Goal: Use online tool/utility

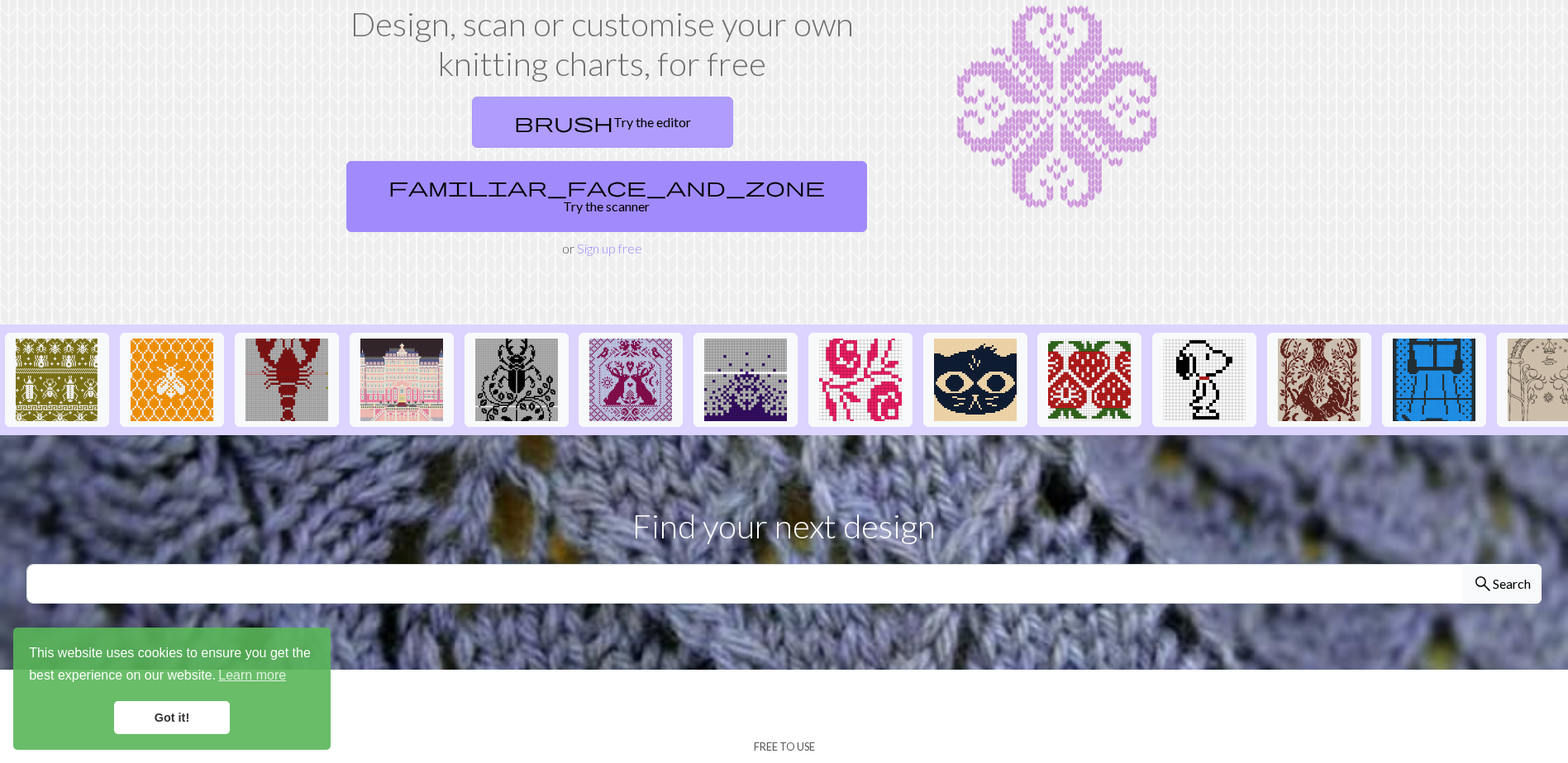
scroll to position [83, 0]
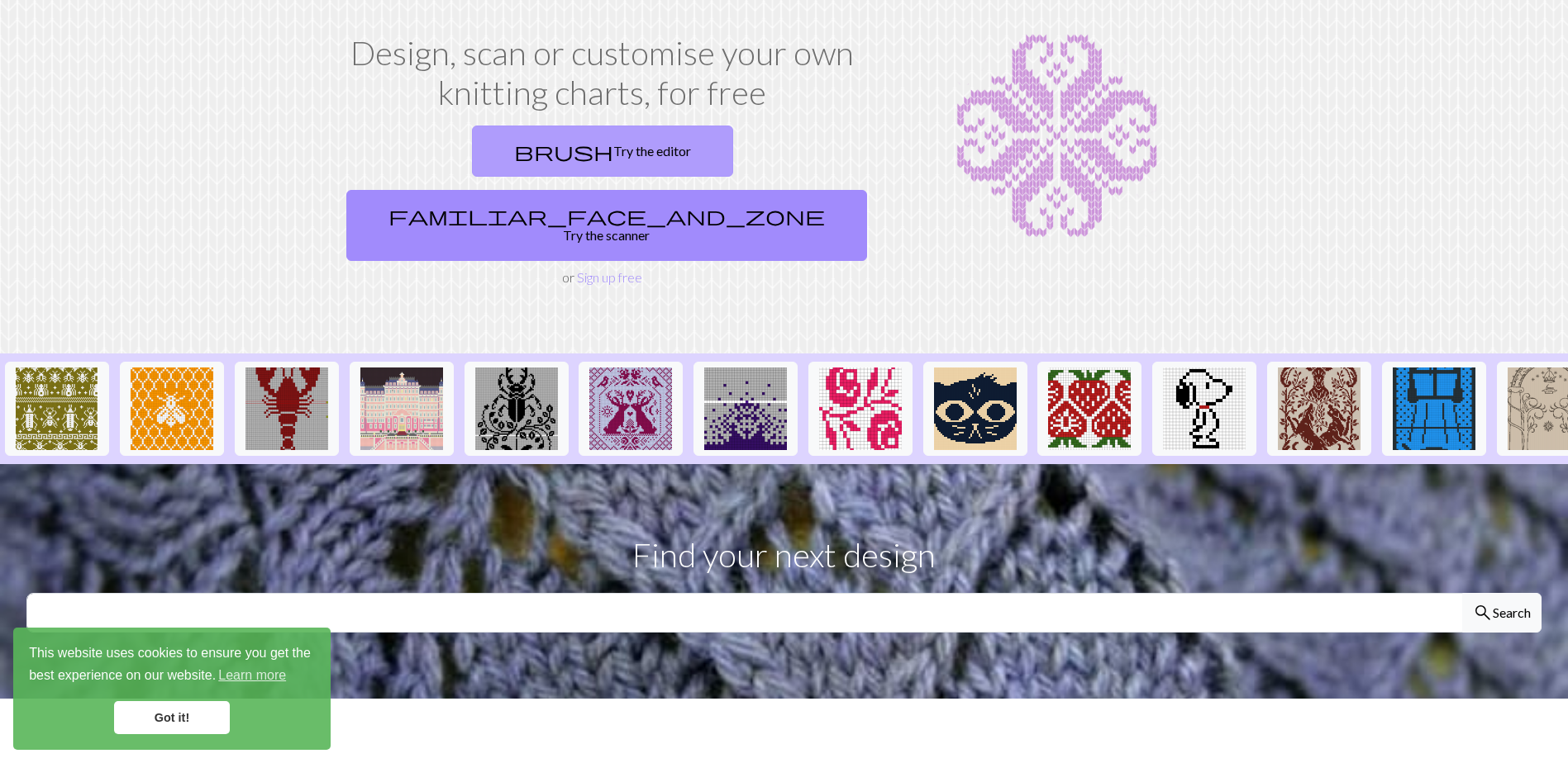
click at [497, 146] on link "brush Try the editor" at bounding box center [602, 151] width 261 height 51
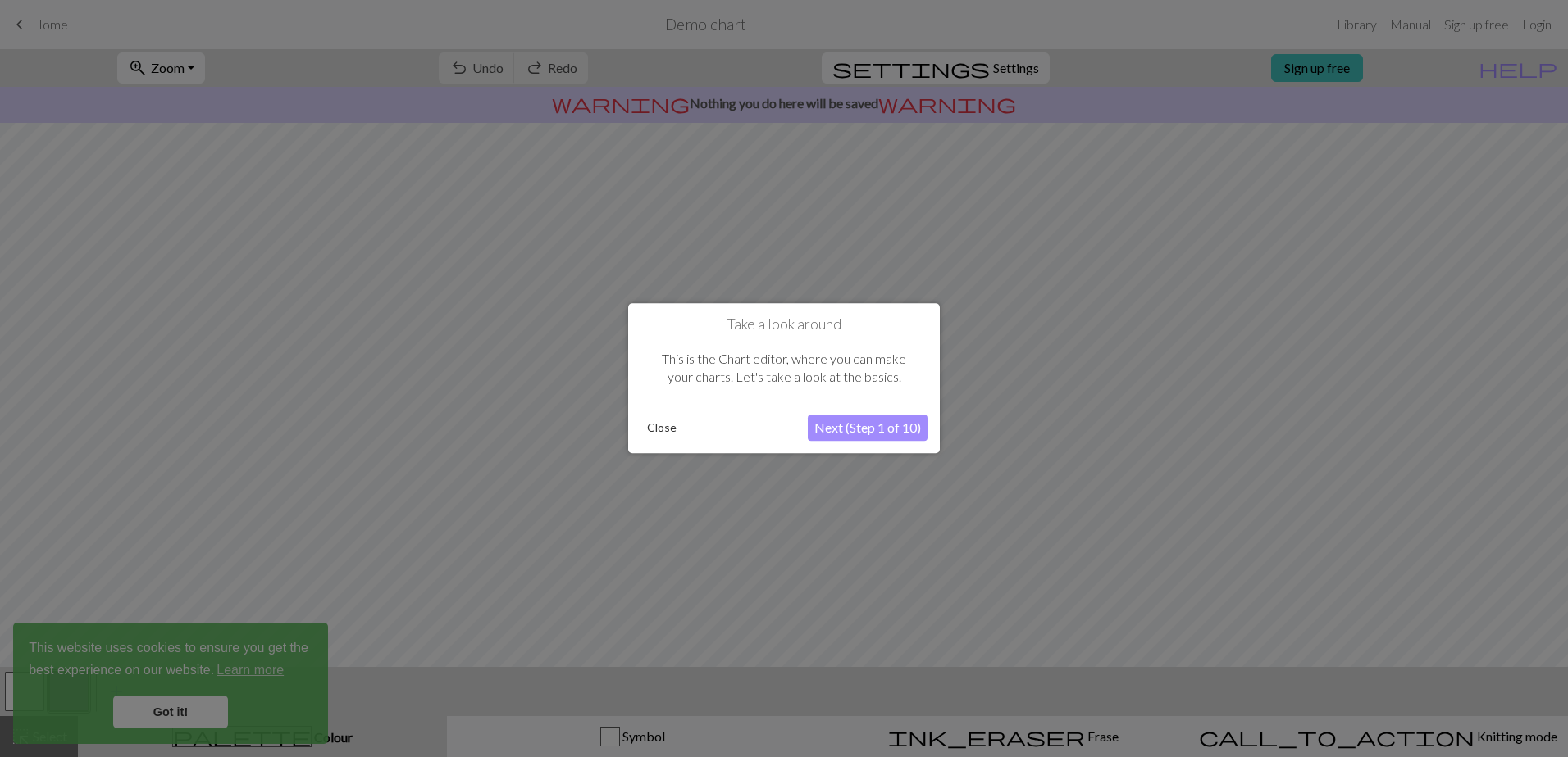
click at [908, 428] on button "Next (Step 1 of 10)" at bounding box center [867, 428] width 120 height 26
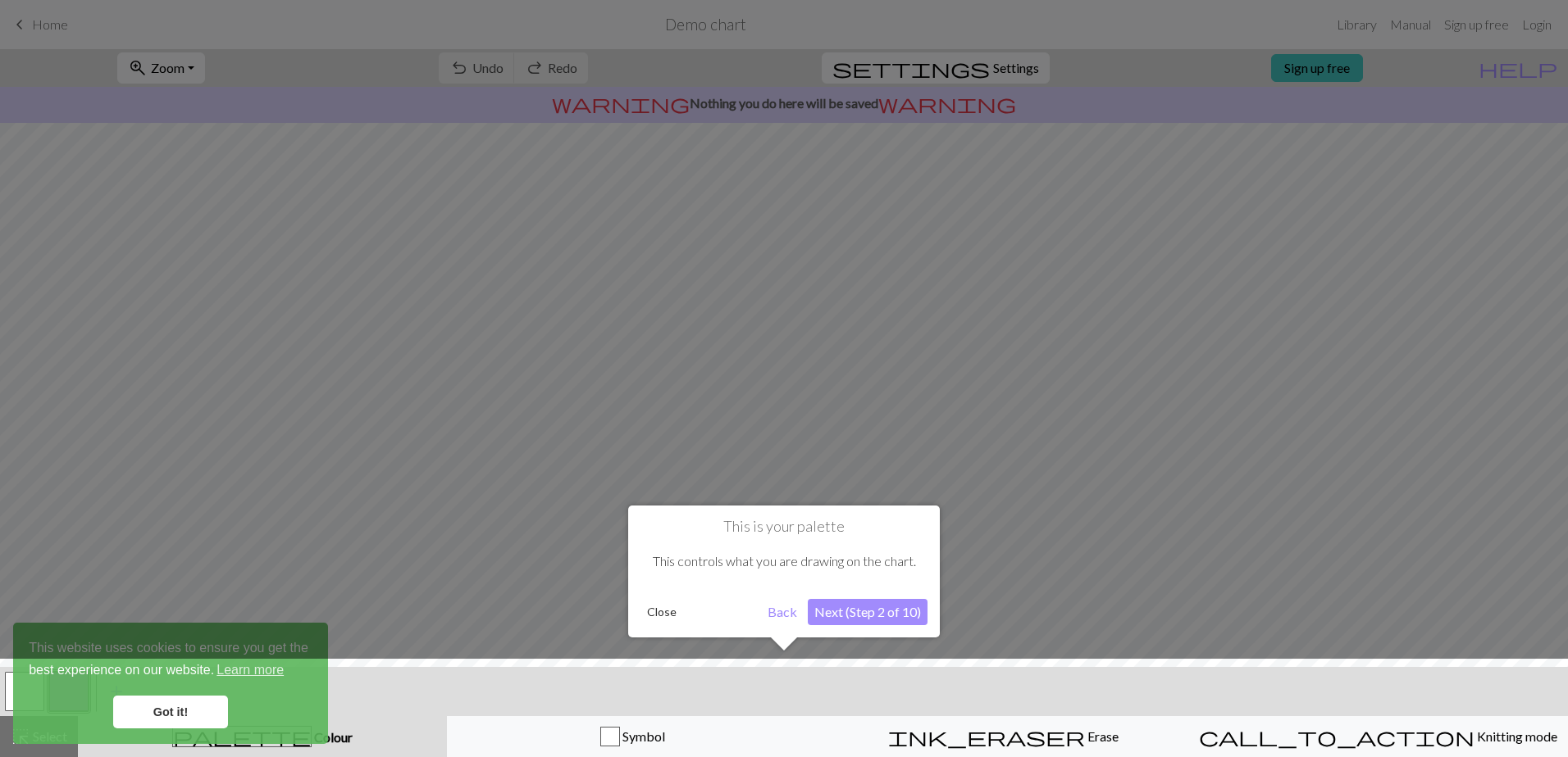
click at [901, 616] on button "Next (Step 2 of 10)" at bounding box center [867, 611] width 120 height 26
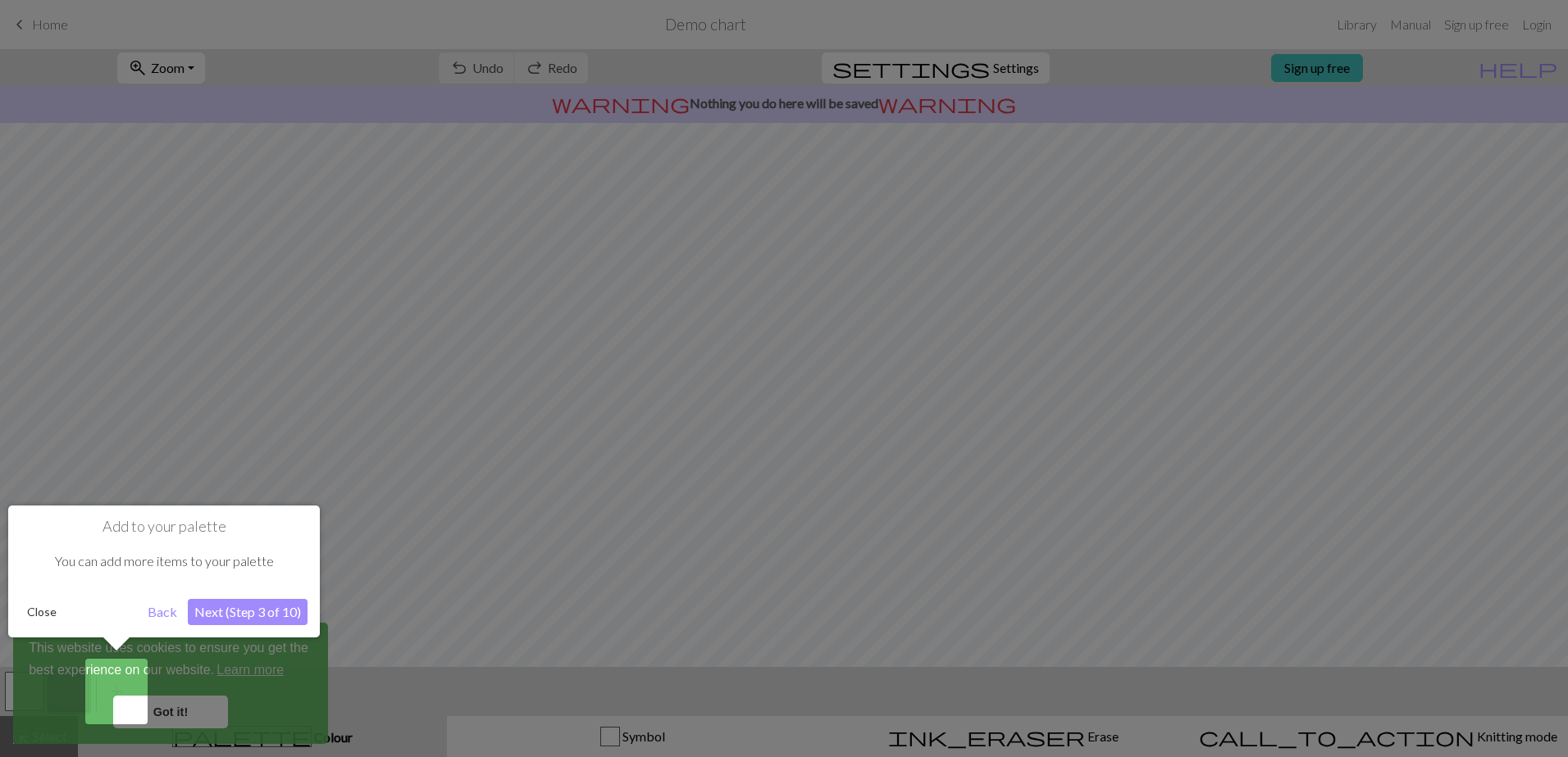
click at [274, 610] on button "Next (Step 3 of 10)" at bounding box center [247, 611] width 120 height 26
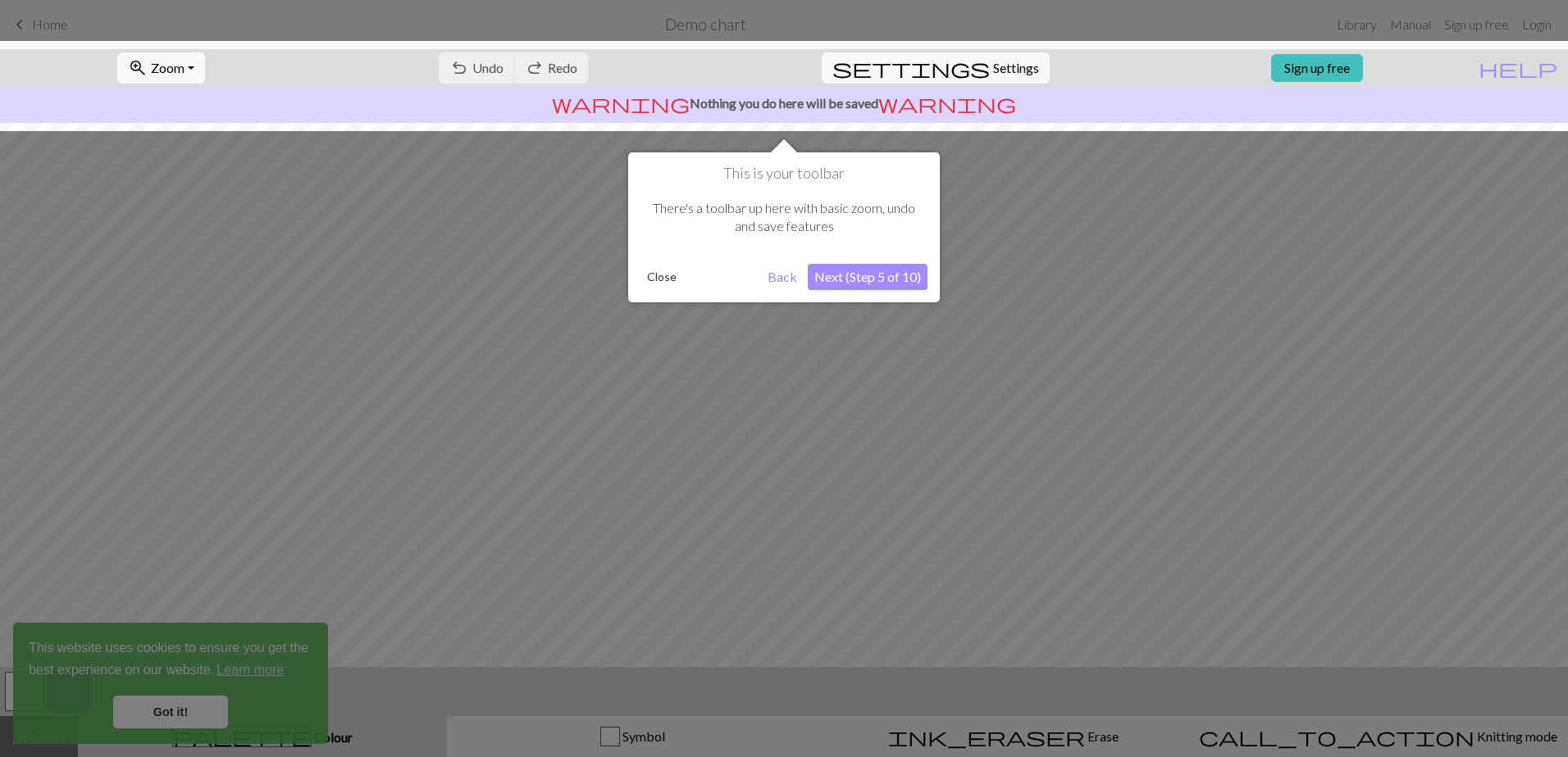
click at [866, 278] on button "Next (Step 5 of 10)" at bounding box center [867, 277] width 120 height 26
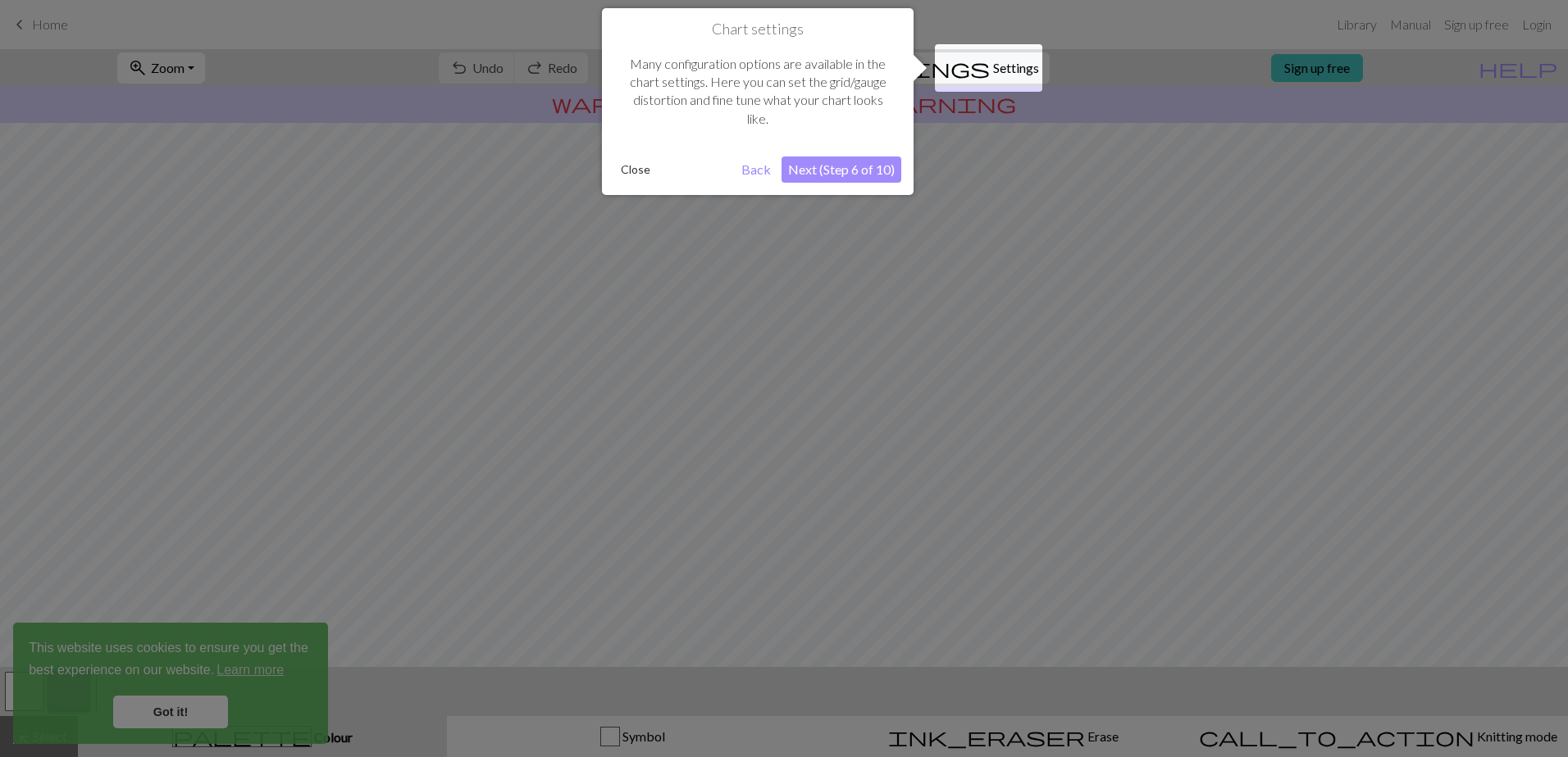
click at [830, 169] on button "Next (Step 6 of 10)" at bounding box center [841, 169] width 120 height 26
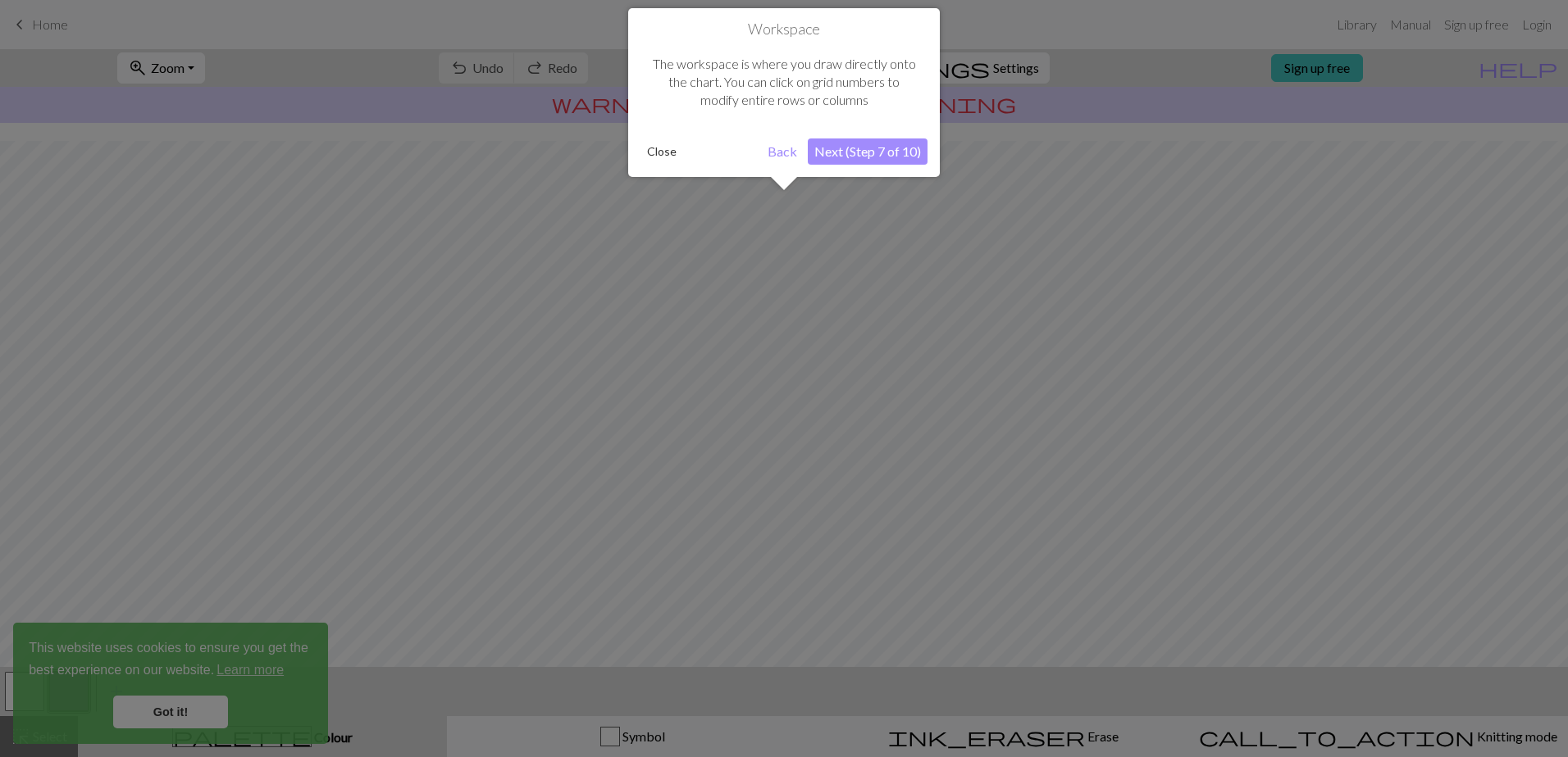
scroll to position [66, 0]
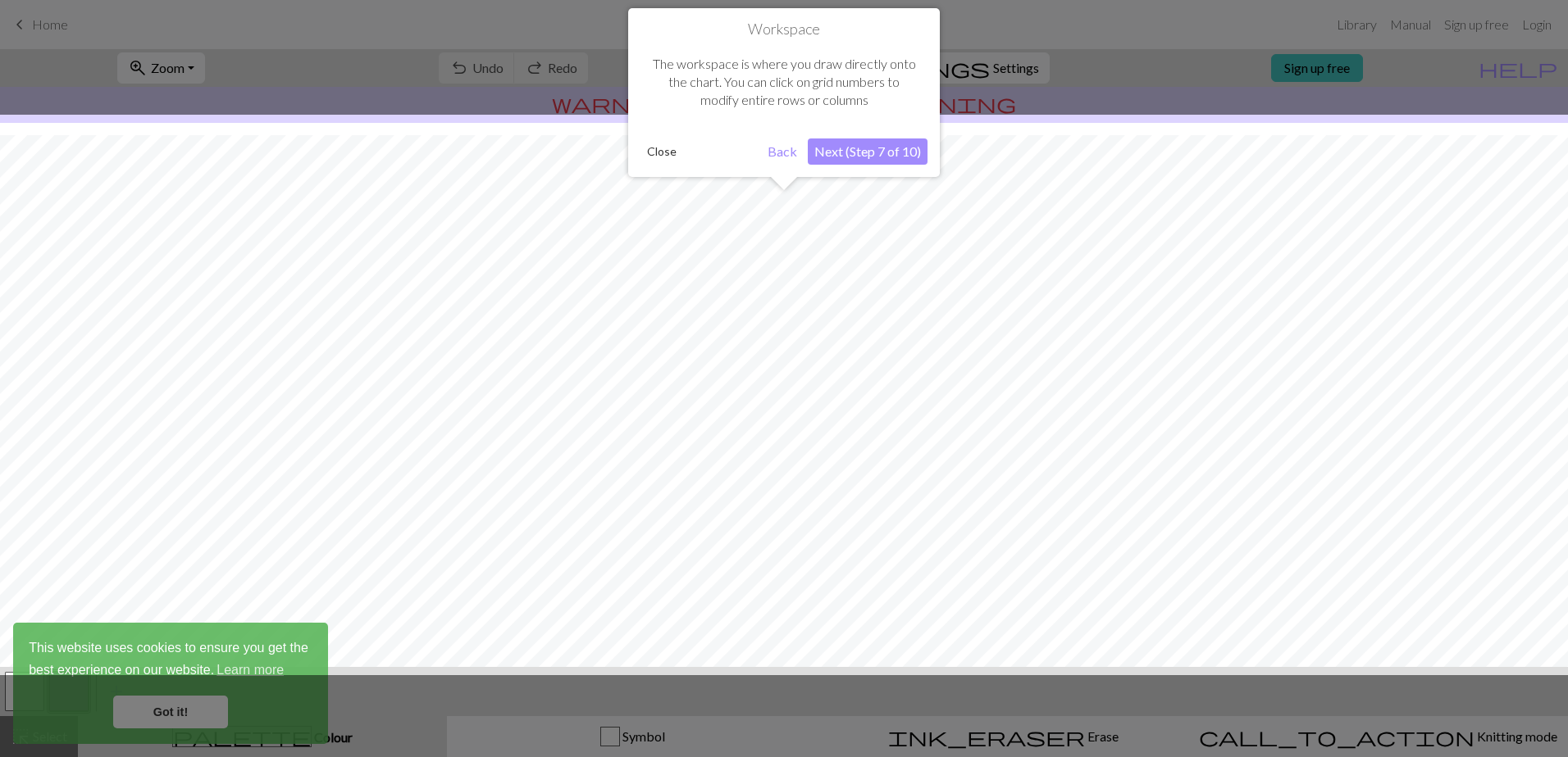
click at [838, 154] on button "Next (Step 7 of 10)" at bounding box center [867, 151] width 120 height 26
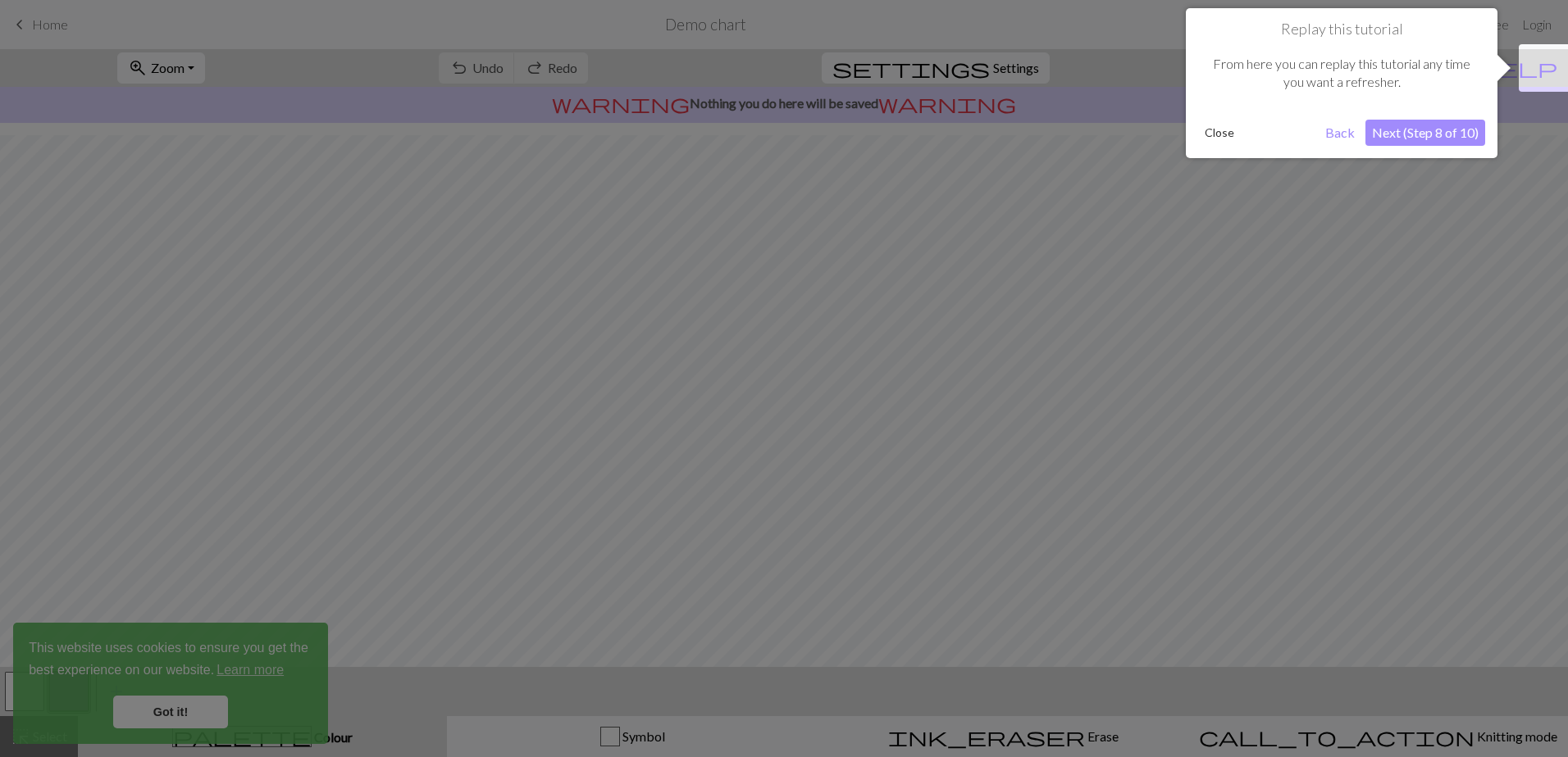
click at [1416, 131] on button "Next (Step 8 of 10)" at bounding box center [1425, 132] width 120 height 26
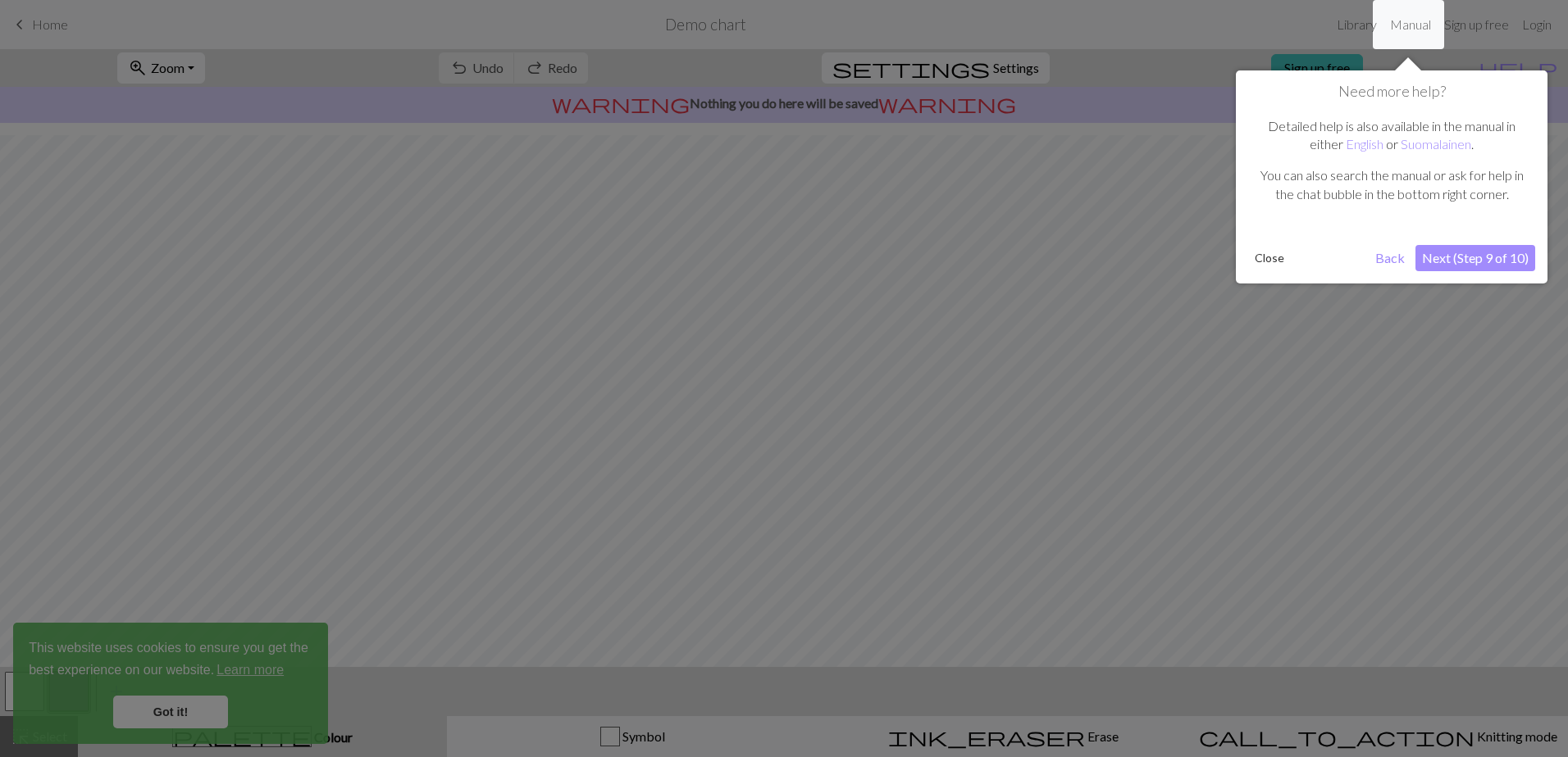
click at [1457, 259] on button "Next (Step 9 of 10)" at bounding box center [1475, 258] width 120 height 26
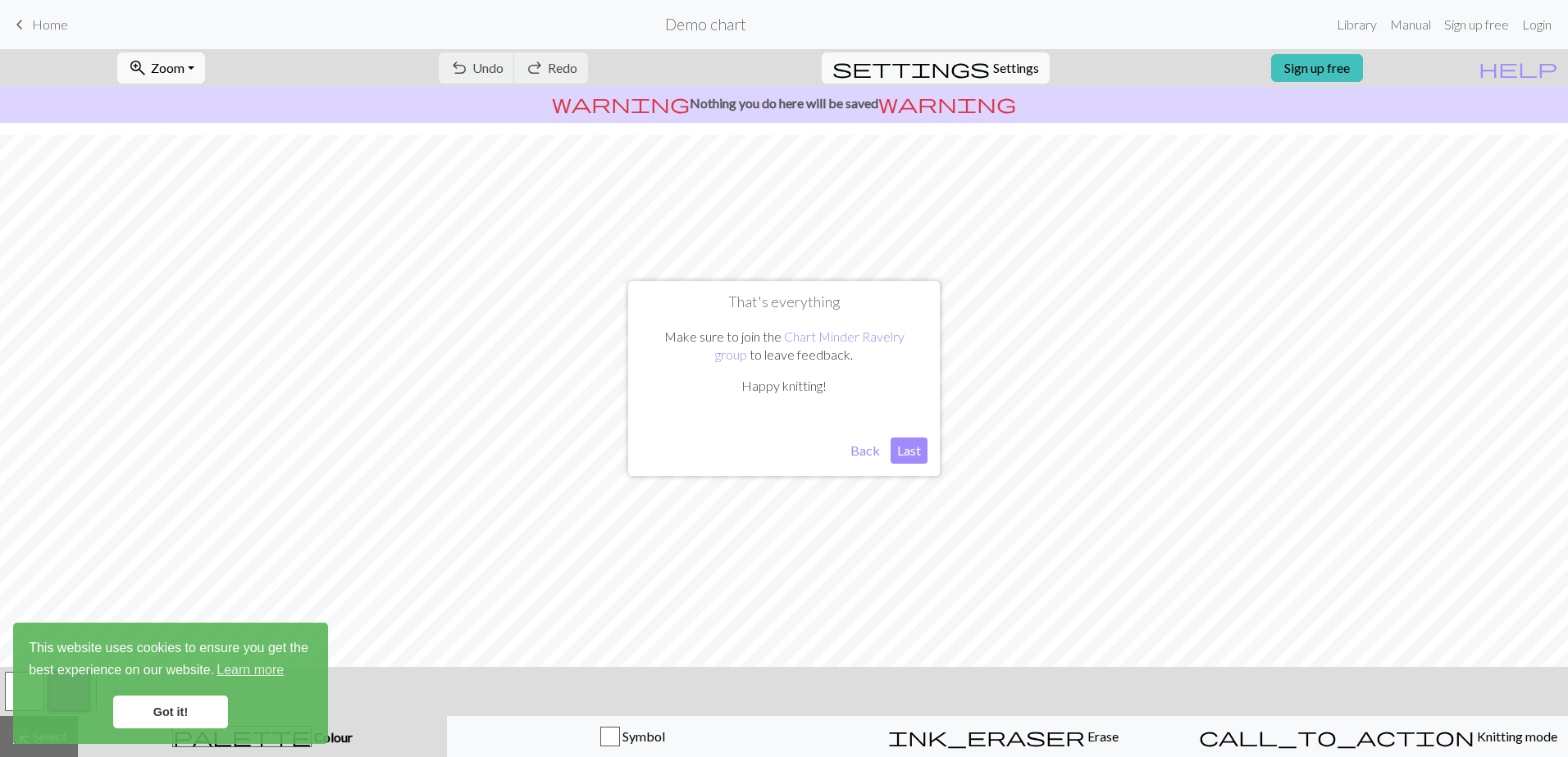
click at [908, 450] on button "Last" at bounding box center [908, 450] width 37 height 26
click at [181, 716] on link "Got it!" at bounding box center [171, 712] width 115 height 33
